Goal: Task Accomplishment & Management: Manage account settings

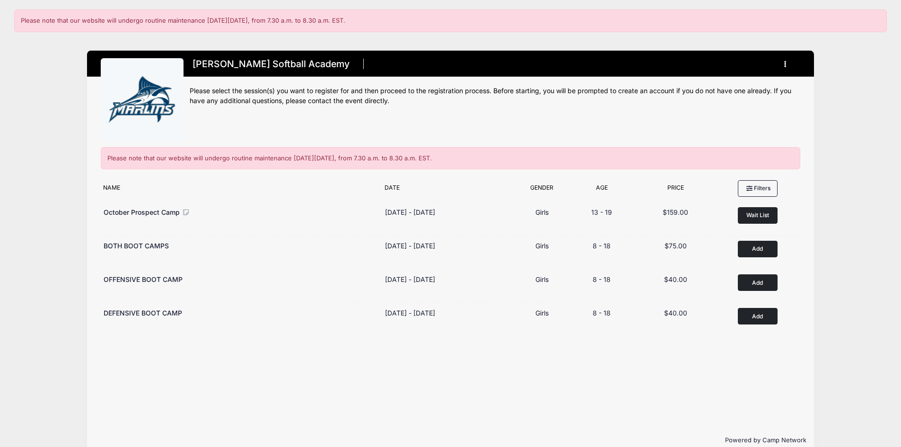
click at [786, 62] on button "button" at bounding box center [787, 63] width 26 height 17
click at [709, 87] on link "My Account" at bounding box center [740, 87] width 109 height 18
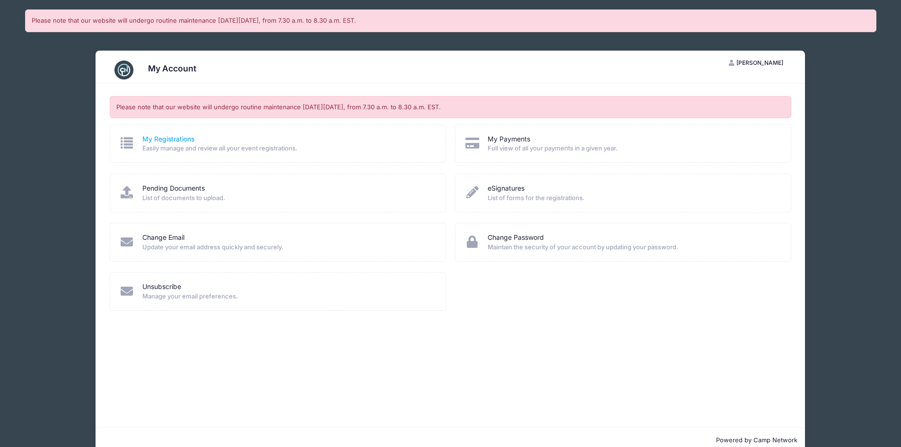
click at [169, 142] on link "My Registrations" at bounding box center [168, 139] width 52 height 10
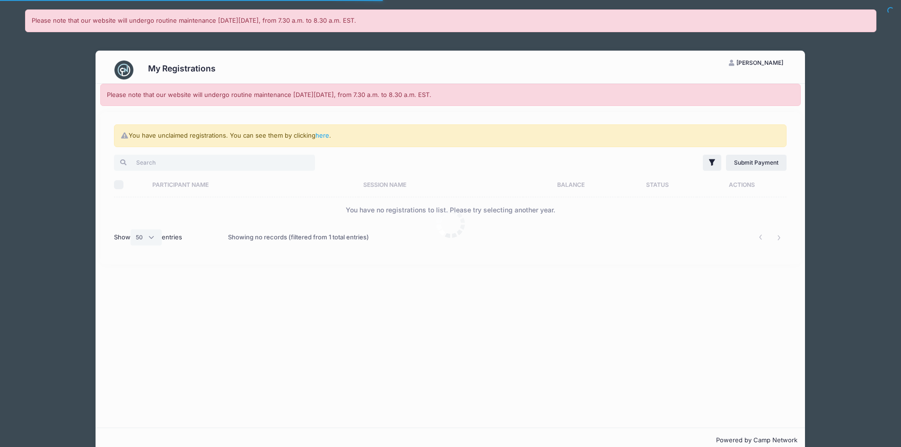
select select "50"
click at [326, 136] on link "here" at bounding box center [322, 135] width 14 height 8
click at [322, 135] on link "here" at bounding box center [322, 135] width 14 height 8
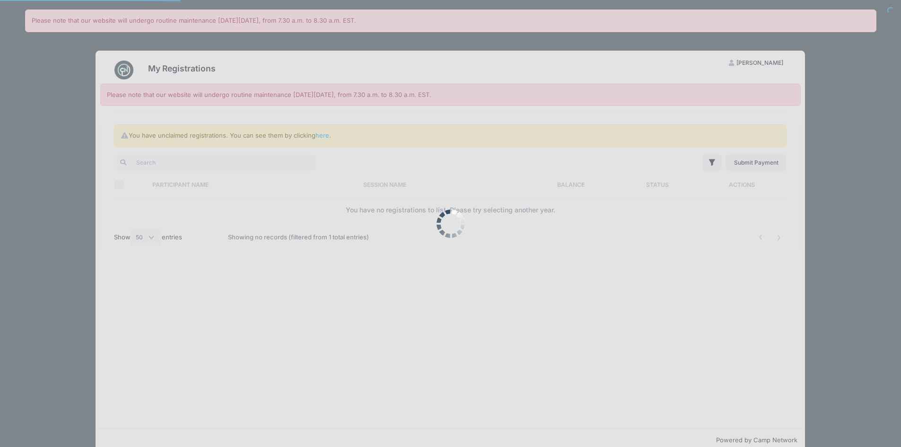
select select "50"
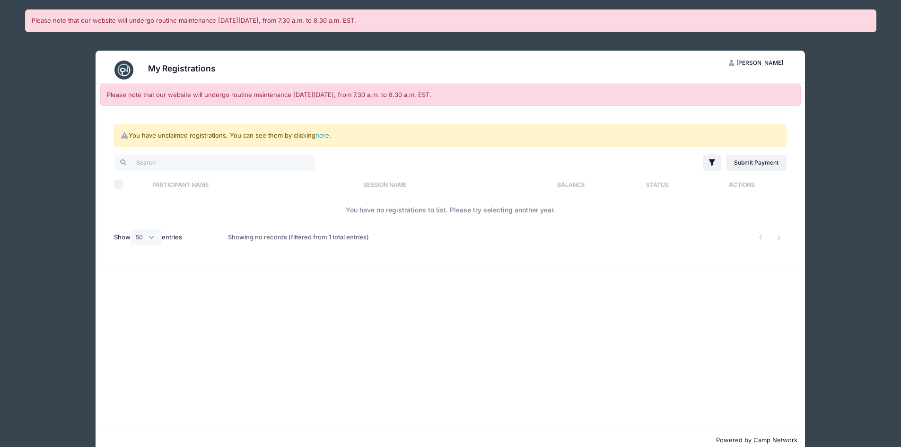
click at [758, 63] on span "Danielle Whalen" at bounding box center [759, 62] width 47 height 7
click at [713, 86] on link "My Account" at bounding box center [731, 86] width 109 height 18
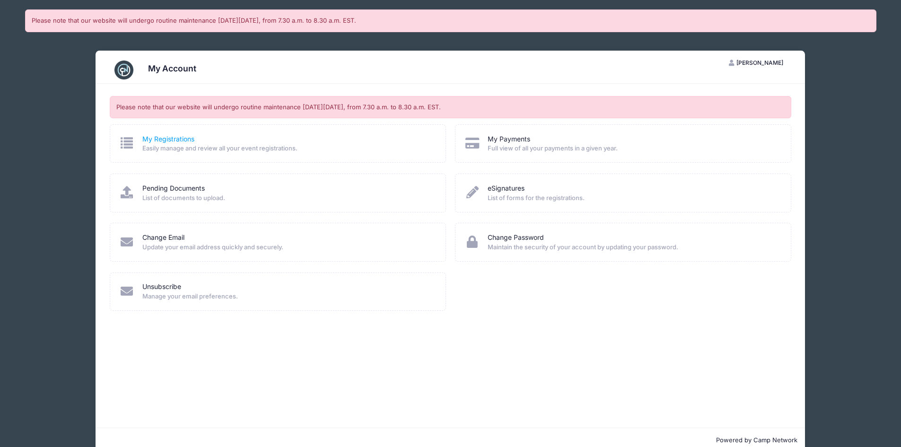
click at [181, 140] on link "My Registrations" at bounding box center [168, 139] width 52 height 10
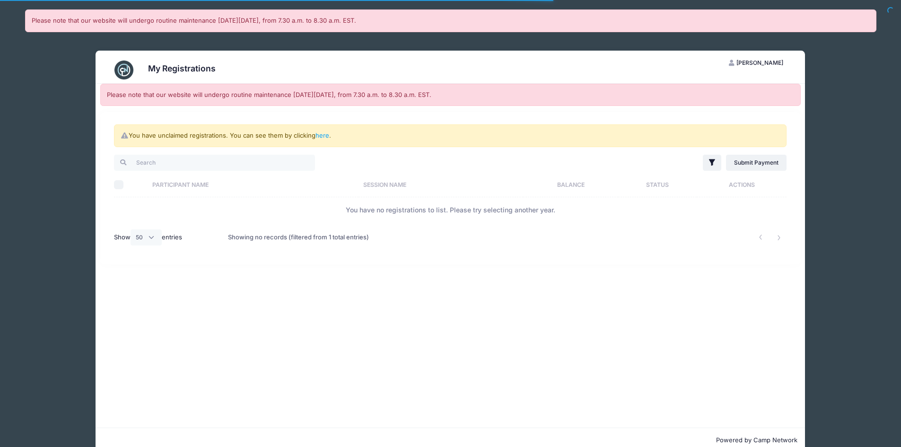
select select "50"
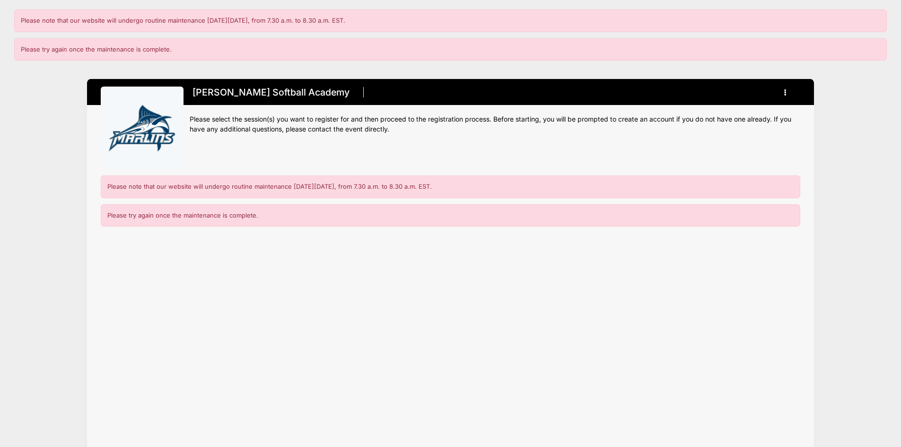
click at [308, 195] on div "Please note that our website will undergo routine maintenance [DATE][DATE], fro…" at bounding box center [450, 186] width 699 height 23
click at [295, 221] on div "Please try again once the maintenance is complete." at bounding box center [450, 215] width 699 height 23
click at [787, 92] on button "button" at bounding box center [787, 92] width 26 height 17
click at [706, 292] on div "Please note that our website will undergo routine maintenance on Friday, Octobe…" at bounding box center [450, 315] width 727 height 281
